Goal: Understand process/instructions: Learn how to perform a task or action

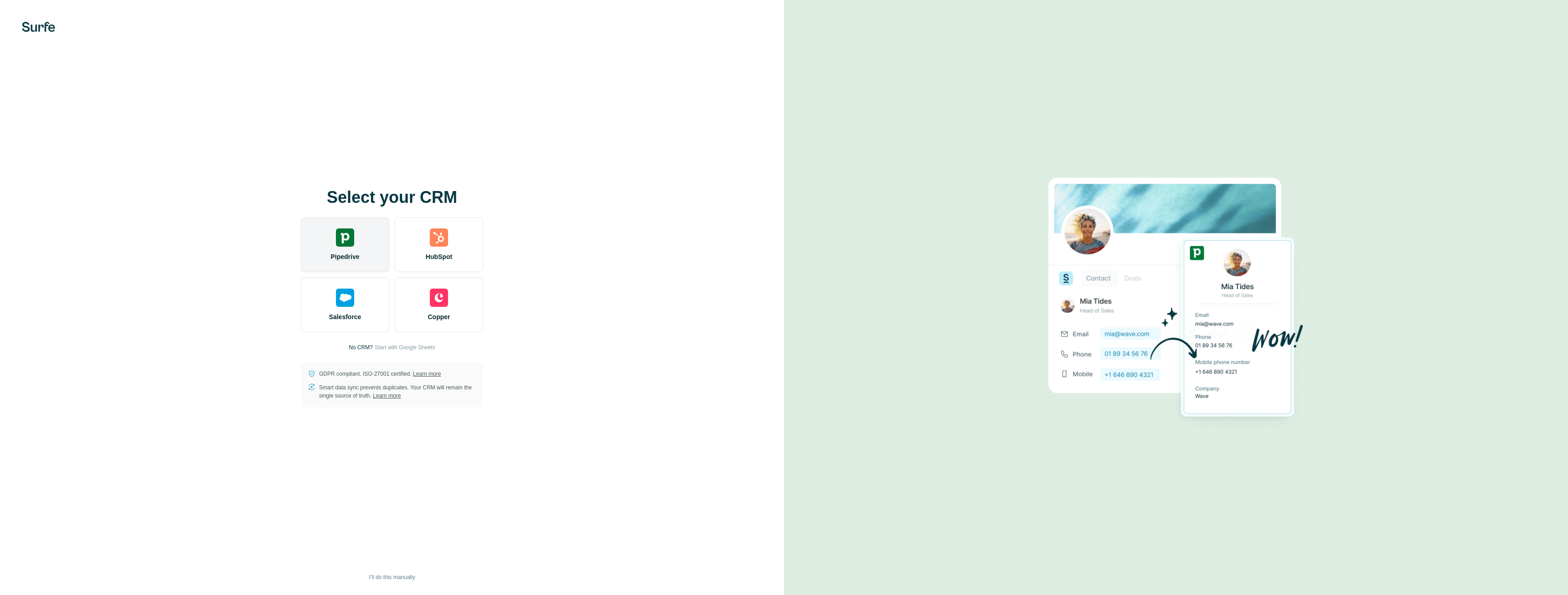
click at [367, 252] on div "Pipedrive" at bounding box center [344, 244] width 88 height 55
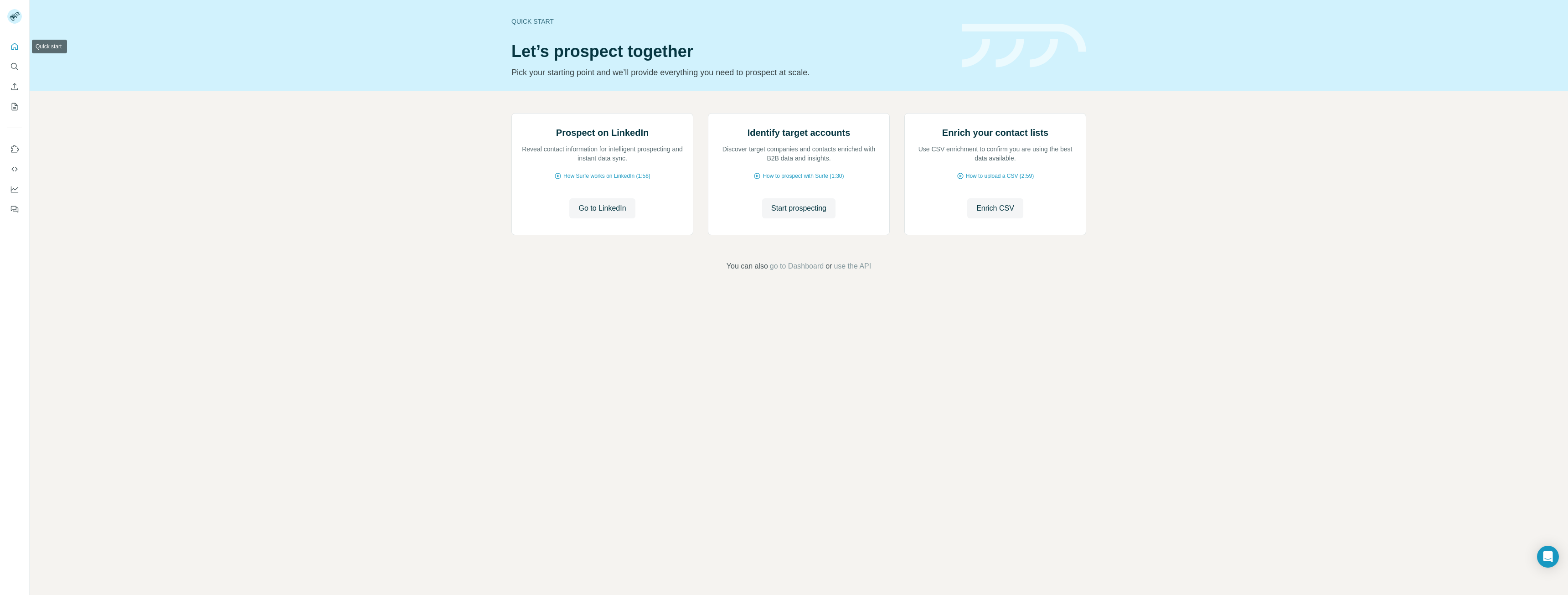
click at [14, 48] on icon "Quick start" at bounding box center [14, 46] width 7 height 7
click at [18, 46] on icon "Quick start" at bounding box center [14, 46] width 7 height 7
